Goal: Task Accomplishment & Management: Manage account settings

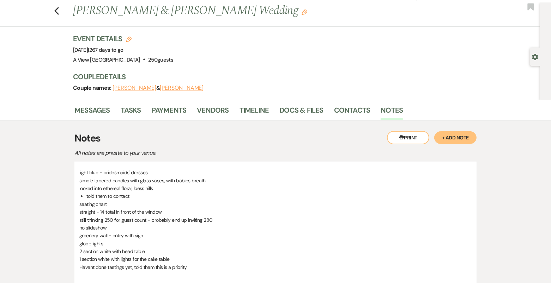
click at [60, 9] on div "Previous [PERSON_NAME] & [PERSON_NAME] Wedding Edit Bookmark" at bounding box center [267, 14] width 543 height 24
click at [57, 7] on use "button" at bounding box center [56, 11] width 5 height 8
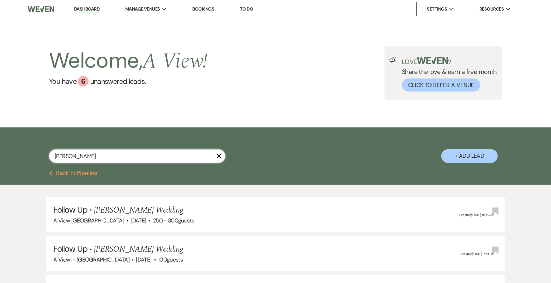
click at [72, 156] on input "[PERSON_NAME]" at bounding box center [137, 156] width 176 height 14
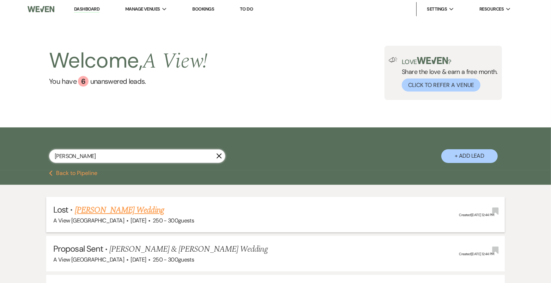
scroll to position [407, 0]
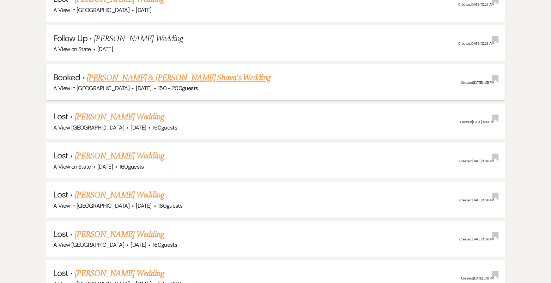
type input "[PERSON_NAME]"
click at [153, 75] on link "[PERSON_NAME] & [PERSON_NAME] Shava's Wedding" at bounding box center [179, 78] width 184 height 13
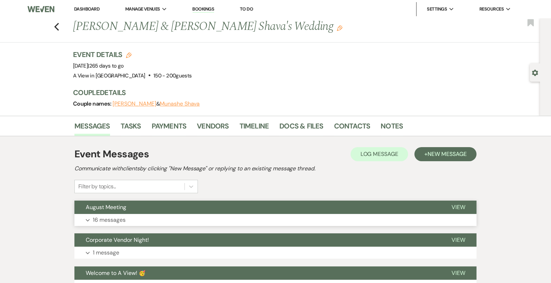
click at [131, 220] on button "Expand 16 messages" at bounding box center [275, 220] width 402 height 12
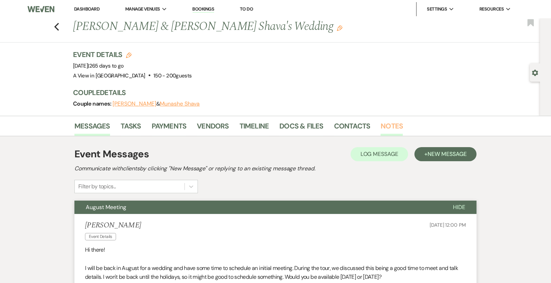
click at [391, 125] on link "Notes" at bounding box center [391, 129] width 22 height 16
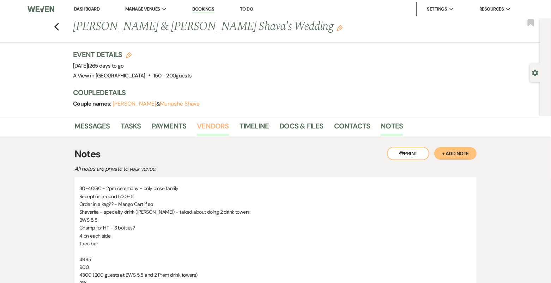
click at [207, 121] on link "Vendors" at bounding box center [213, 129] width 32 height 16
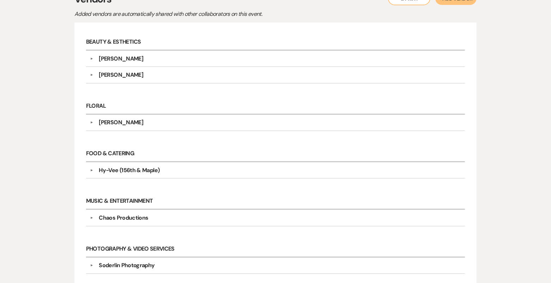
scroll to position [207, 0]
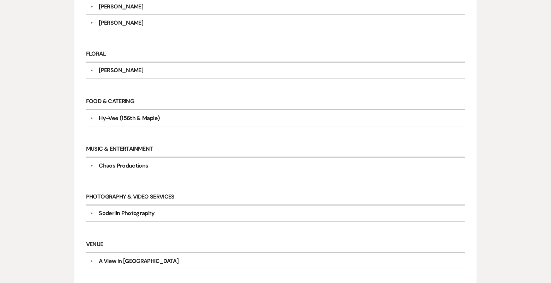
click at [149, 68] on div "[PERSON_NAME]" at bounding box center [277, 70] width 368 height 8
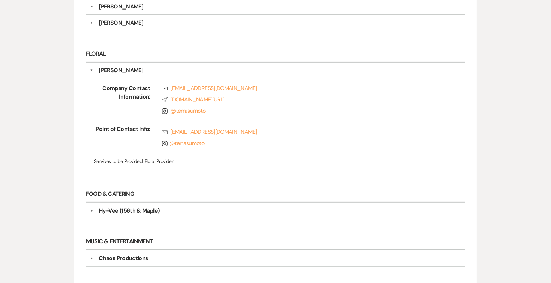
click at [150, 70] on div "[PERSON_NAME]" at bounding box center [277, 70] width 368 height 8
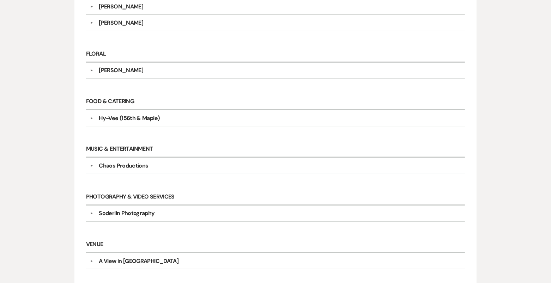
click at [158, 213] on div "Soderlin Photography" at bounding box center [277, 213] width 368 height 8
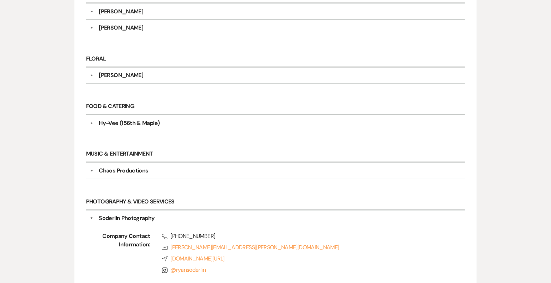
scroll to position [201, 0]
click at [159, 73] on div "[PERSON_NAME]" at bounding box center [277, 76] width 368 height 8
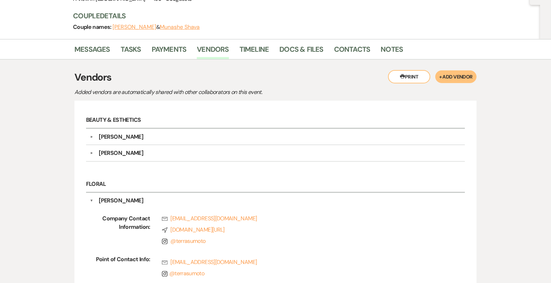
scroll to position [6, 0]
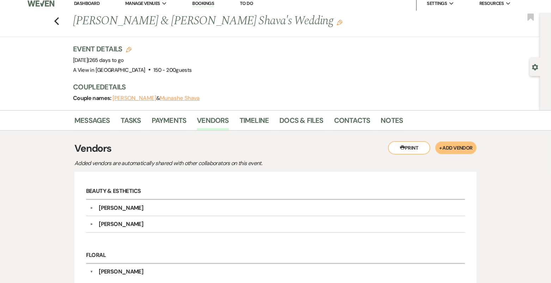
click at [151, 210] on div "[PERSON_NAME]" at bounding box center [277, 208] width 368 height 8
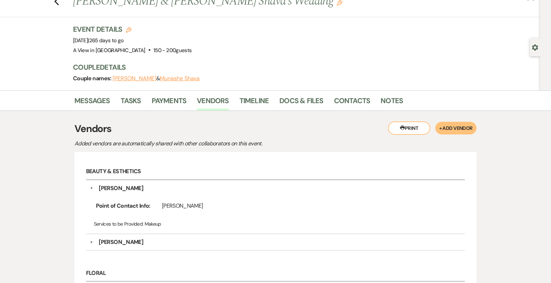
scroll to position [25, 0]
click at [186, 239] on div "[PERSON_NAME]" at bounding box center [277, 243] width 368 height 8
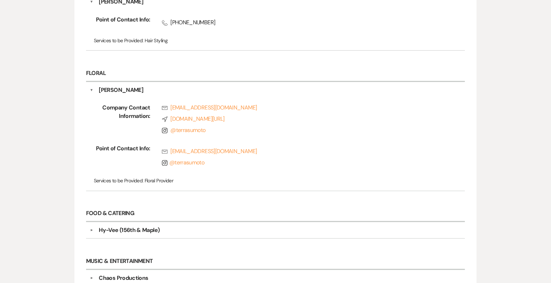
scroll to position [339, 0]
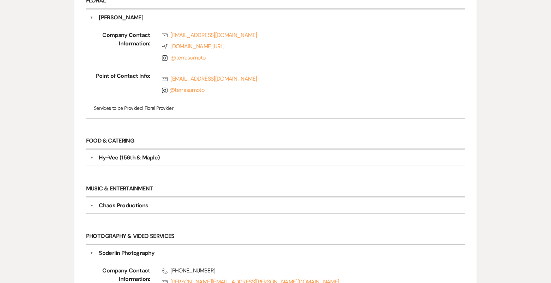
click at [168, 156] on div "Hy-Vee (156th & Maple)" at bounding box center [277, 158] width 368 height 8
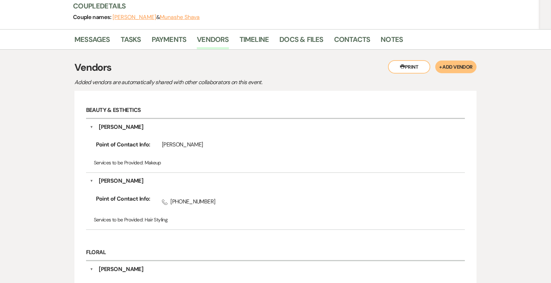
scroll to position [0, 0]
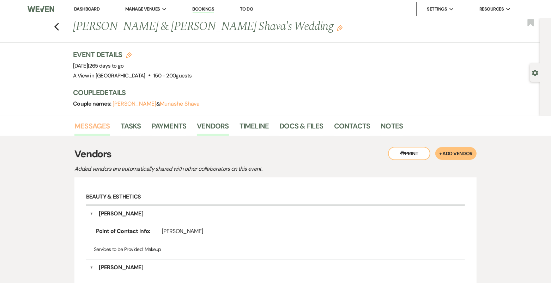
click at [90, 125] on link "Messages" at bounding box center [92, 129] width 36 height 16
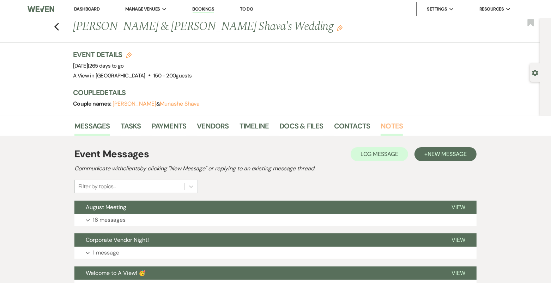
click at [398, 124] on link "Notes" at bounding box center [391, 129] width 22 height 16
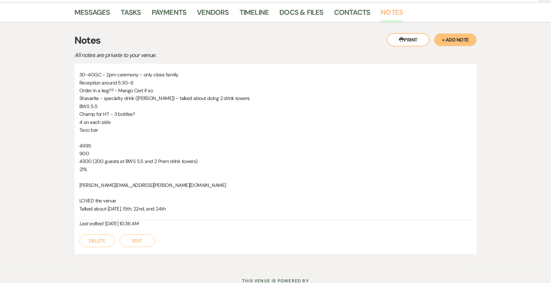
scroll to position [115, 0]
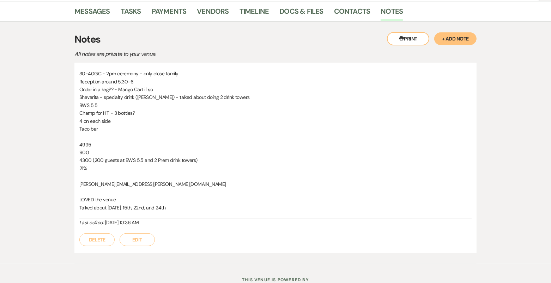
click at [455, 35] on button "+ Add Note" at bounding box center [455, 38] width 42 height 13
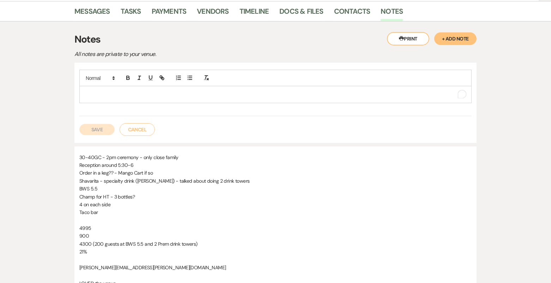
click at [202, 93] on p "To enrich screen reader interactions, please activate Accessibility in Grammarl…" at bounding box center [275, 95] width 381 height 8
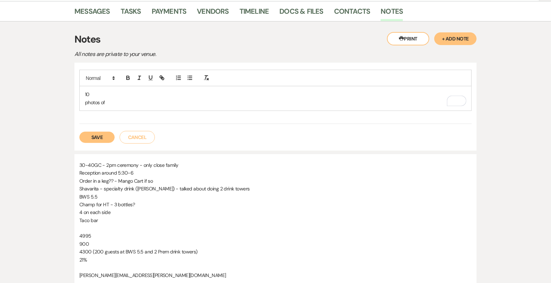
click at [87, 100] on p "photos of" at bounding box center [275, 103] width 381 height 8
click at [121, 104] on p "Photos of" at bounding box center [275, 103] width 381 height 8
click at [91, 93] on p "10" at bounding box center [275, 95] width 381 height 8
click at [98, 92] on p "10" at bounding box center [275, 95] width 381 height 8
click at [84, 97] on div "Photos of" at bounding box center [275, 98] width 391 height 24
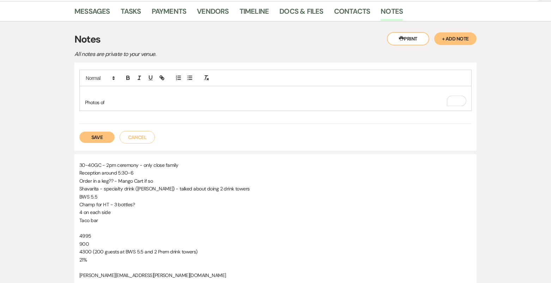
click at [85, 103] on p "Photos of" at bounding box center [275, 103] width 381 height 8
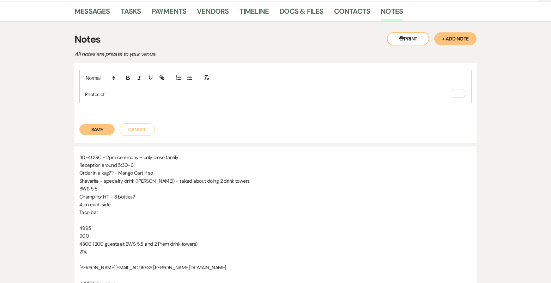
click at [115, 92] on p "Photos of" at bounding box center [275, 95] width 381 height 8
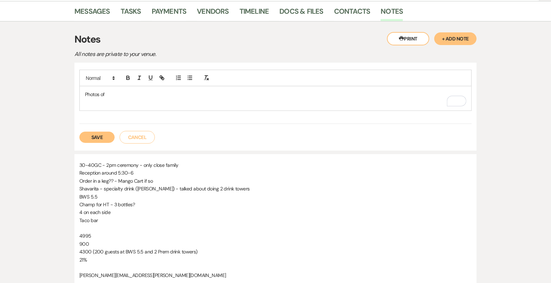
click at [113, 94] on p "Photos of" at bounding box center [275, 95] width 381 height 8
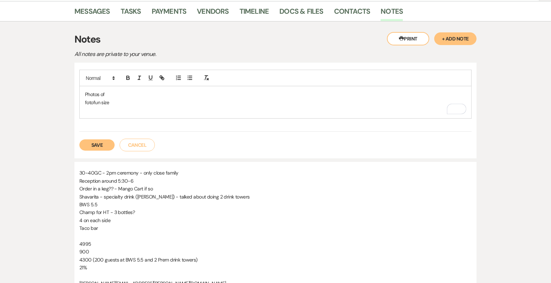
click at [102, 103] on p "fotofun size" at bounding box center [275, 103] width 381 height 8
click at [105, 107] on p "To enrich screen reader interactions, please activate Accessibility in Grammarl…" at bounding box center [275, 110] width 381 height 8
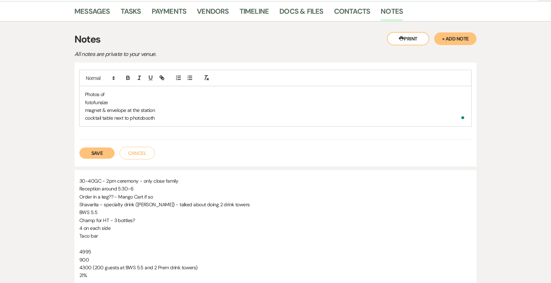
click at [116, 93] on p "Photos of" at bounding box center [275, 95] width 381 height 8
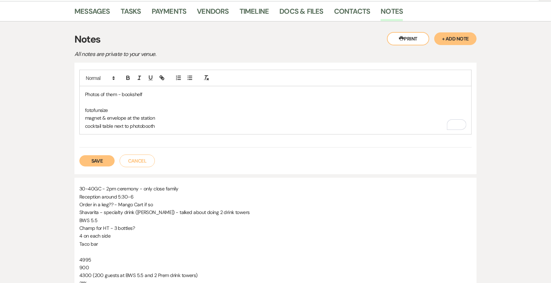
click at [223, 123] on p "cocktail table next to photobooth" at bounding box center [275, 126] width 381 height 8
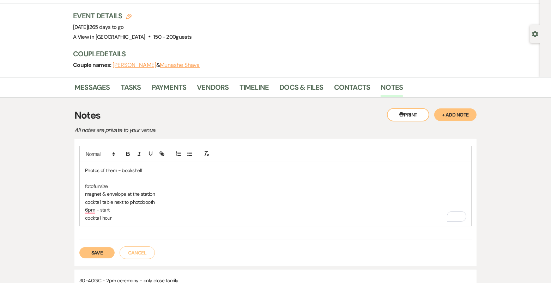
scroll to position [48, 0]
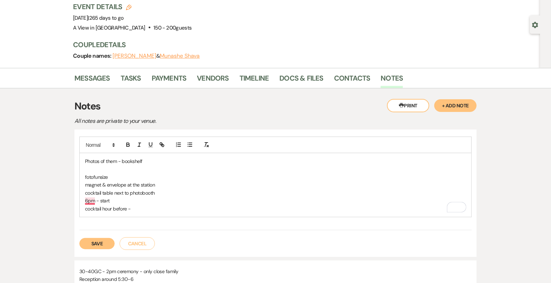
click at [82, 198] on div "Photos of them - bookshelf fotofunsize magnet & envelope at the station cocktai…" at bounding box center [275, 185] width 391 height 64
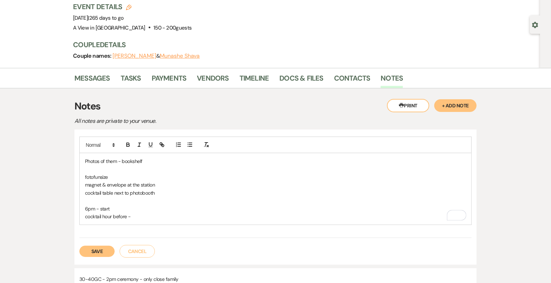
click at [91, 201] on p "To enrich screen reader interactions, please activate Accessibility in Grammarl…" at bounding box center [275, 201] width 381 height 8
click at [115, 210] on p "6pm - start" at bounding box center [275, 209] width 381 height 8
click at [151, 214] on p "cocktail hour before -" at bounding box center [275, 217] width 381 height 8
click at [142, 213] on p "cocktail hour before" at bounding box center [275, 217] width 381 height 8
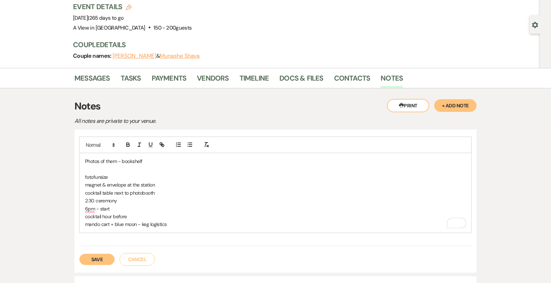
click at [142, 215] on p "cocktail hour before" at bounding box center [275, 217] width 381 height 8
click at [118, 205] on p "6 pm - start" at bounding box center [275, 209] width 381 height 8
click at [118, 208] on p "6 pm - start" at bounding box center [275, 209] width 381 height 8
click at [135, 215] on p "cocktail hour before" at bounding box center [275, 217] width 381 height 8
click at [186, 221] on p "mando cart + blue moon - keg logistics" at bounding box center [275, 225] width 381 height 8
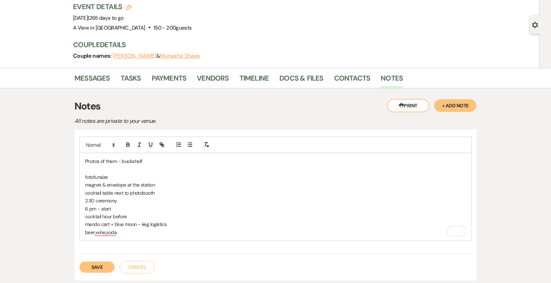
click at [104, 192] on p "cocktail table next to photobooth" at bounding box center [275, 193] width 381 height 8
click at [137, 229] on p "beer, wine, soda" at bounding box center [275, 233] width 381 height 8
click at [189, 145] on line "button" at bounding box center [190, 145] width 3 height 0
click at [133, 247] on li "vegan option for sister" at bounding box center [279, 248] width 374 height 8
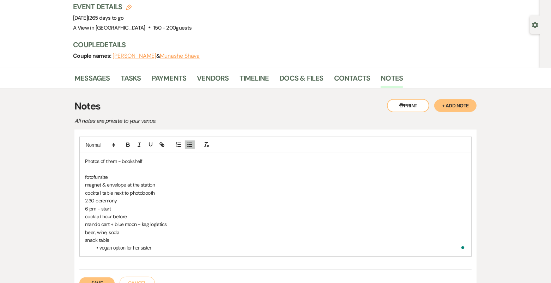
click at [165, 252] on div "Photos of them - bookshelf fotofunsize magnet & envelope at the station cocktai…" at bounding box center [275, 204] width 391 height 103
click at [112, 239] on p "snack table" at bounding box center [275, 240] width 381 height 8
click at [162, 241] on p "snack table" at bounding box center [275, 240] width 381 height 8
click at [161, 246] on li "vegan option for her sister" at bounding box center [279, 248] width 374 height 8
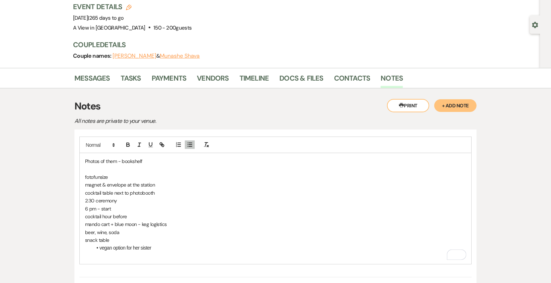
click at [83, 255] on div "Photos of them - bookshelf fotofunsize magnet & envelope at the station cocktai…" at bounding box center [275, 208] width 391 height 111
click at [91, 255] on p "yatd games" at bounding box center [275, 256] width 381 height 8
click at [118, 256] on p "yard games" at bounding box center [275, 256] width 381 height 8
click at [159, 264] on p "barbeque from Hyvee -" at bounding box center [275, 264] width 381 height 8
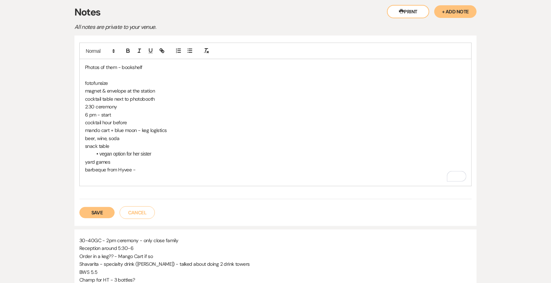
scroll to position [147, 0]
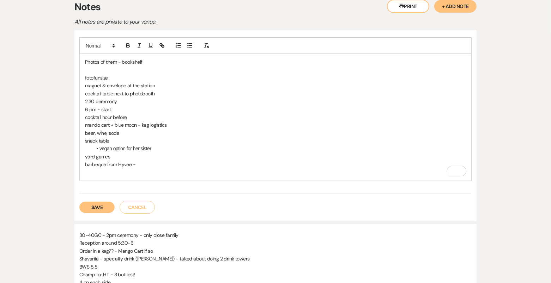
click at [105, 207] on button "Save" at bounding box center [96, 207] width 35 height 11
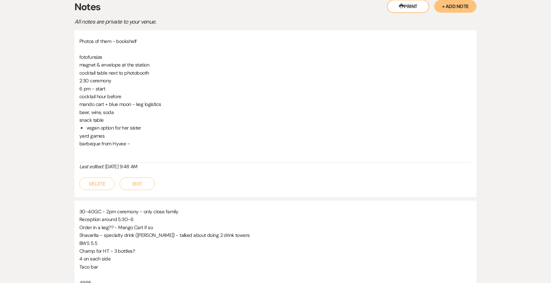
click at [135, 190] on div "Photos of them - bookshelf fotofunsize magnet & envelope at the station cocktai…" at bounding box center [275, 113] width 402 height 167
click at [143, 180] on button "Edit" at bounding box center [136, 184] width 35 height 13
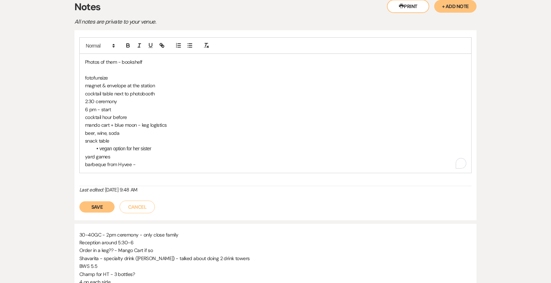
click at [145, 168] on div "Photos of them - bookshelf fotofunsize magnet & envelope at the station cocktai…" at bounding box center [275, 113] width 391 height 119
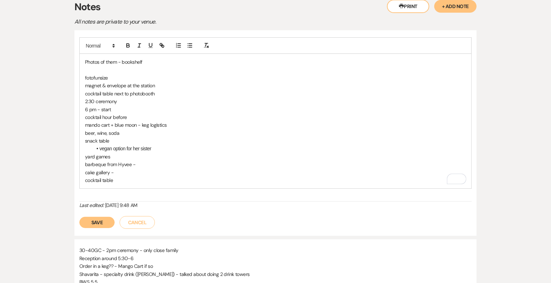
click at [124, 179] on p "cocktail table" at bounding box center [275, 181] width 381 height 8
click at [149, 180] on p "cocktail table for Kleenex, fans, parasils (on the grounds)" at bounding box center [275, 181] width 381 height 8
click at [207, 178] on p "cocktail table for Kleenex, fans, parasils (on the grounds)" at bounding box center [275, 181] width 381 height 8
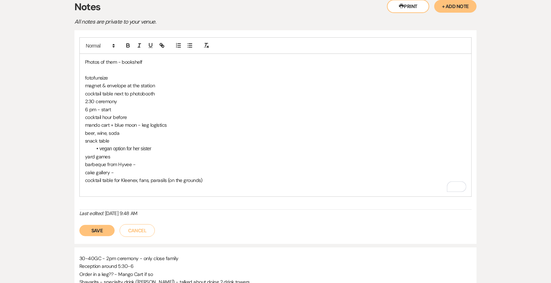
click at [129, 171] on p "cake gallery -" at bounding box center [275, 173] width 381 height 8
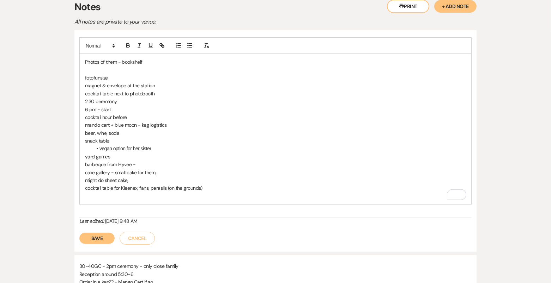
click at [142, 179] on p "might do sheet cake," at bounding box center [275, 181] width 381 height 8
click at [130, 204] on div "Photos of them - bookshelf fotofunsize magnet & envelope at the station cocktai…" at bounding box center [275, 127] width 392 height 180
click at [129, 198] on p "To enrich screen reader interactions, please activate Accessibility in Grammarl…" at bounding box center [275, 196] width 381 height 8
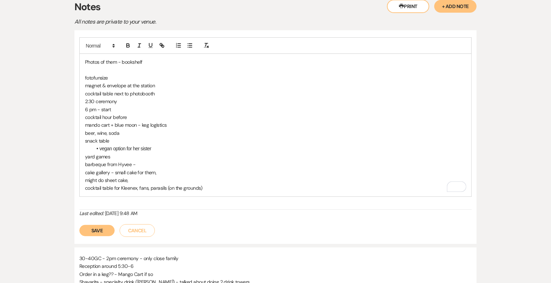
click at [169, 169] on p "cake gallery - small cake for them," at bounding box center [275, 173] width 381 height 8
click at [177, 171] on p "cake gallery - small cake for them, bride cake & groom cake" at bounding box center [275, 173] width 381 height 8
click at [179, 170] on p "cake gallery - small cake for them, bride cake & groom cake" at bounding box center [275, 173] width 381 height 8
click at [245, 173] on p "cake gallery - small cake for them, bride cake (red velvet) & groom cake" at bounding box center [275, 173] width 381 height 8
click at [173, 177] on p "might do sheet cake," at bounding box center [275, 181] width 381 height 8
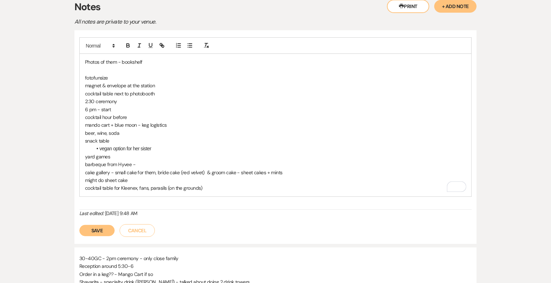
click at [269, 172] on p "cake gallery - small cake for them, bride cake (red velvet) & groom cake - shee…" at bounding box center [275, 173] width 381 height 8
click at [226, 189] on p "cocktail table for Kleenex, fans, parasils (on the grounds)" at bounding box center [275, 188] width 381 height 8
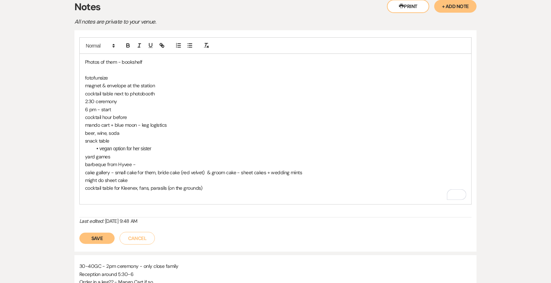
click at [107, 233] on button "Save" at bounding box center [96, 238] width 35 height 11
